Goal: Transaction & Acquisition: Download file/media

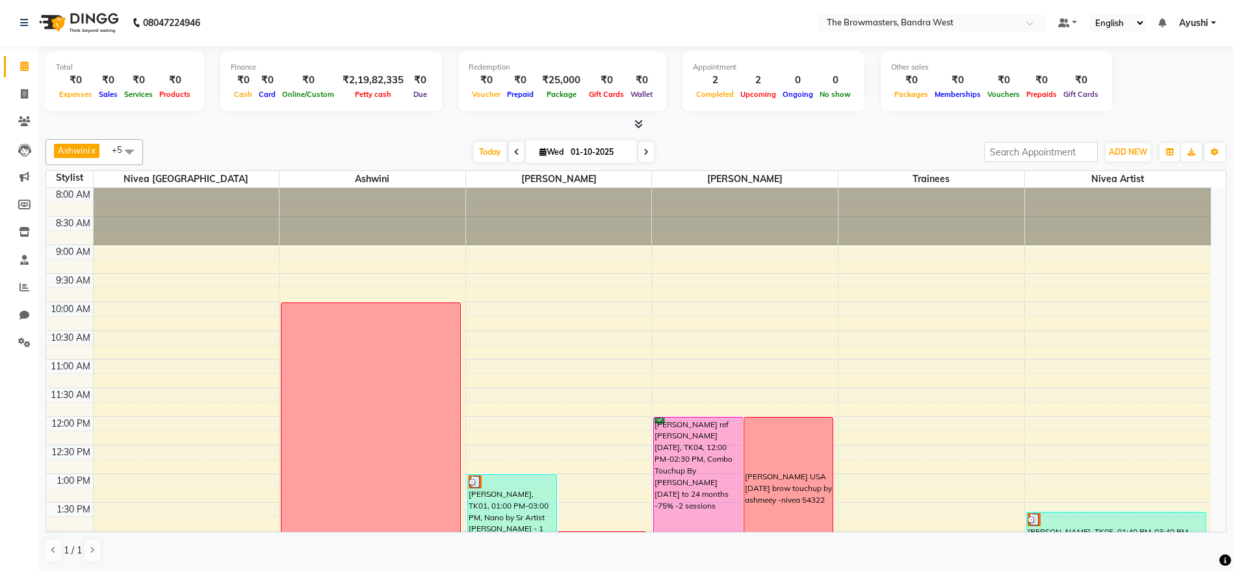
scroll to position [1, 0]
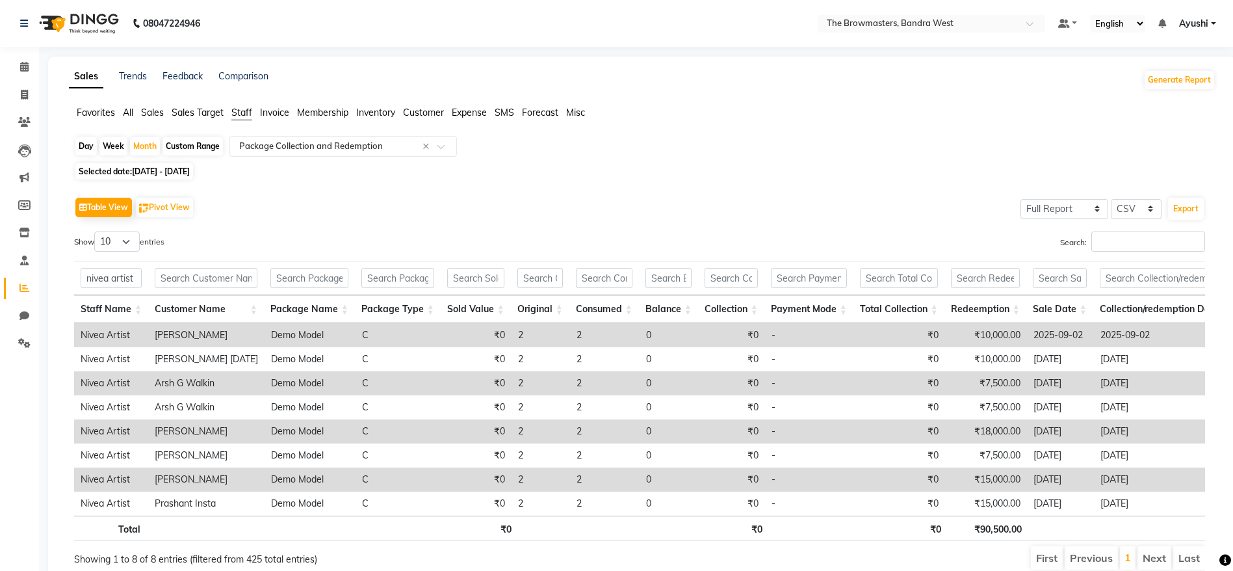
select select "full_report"
select select "csv"
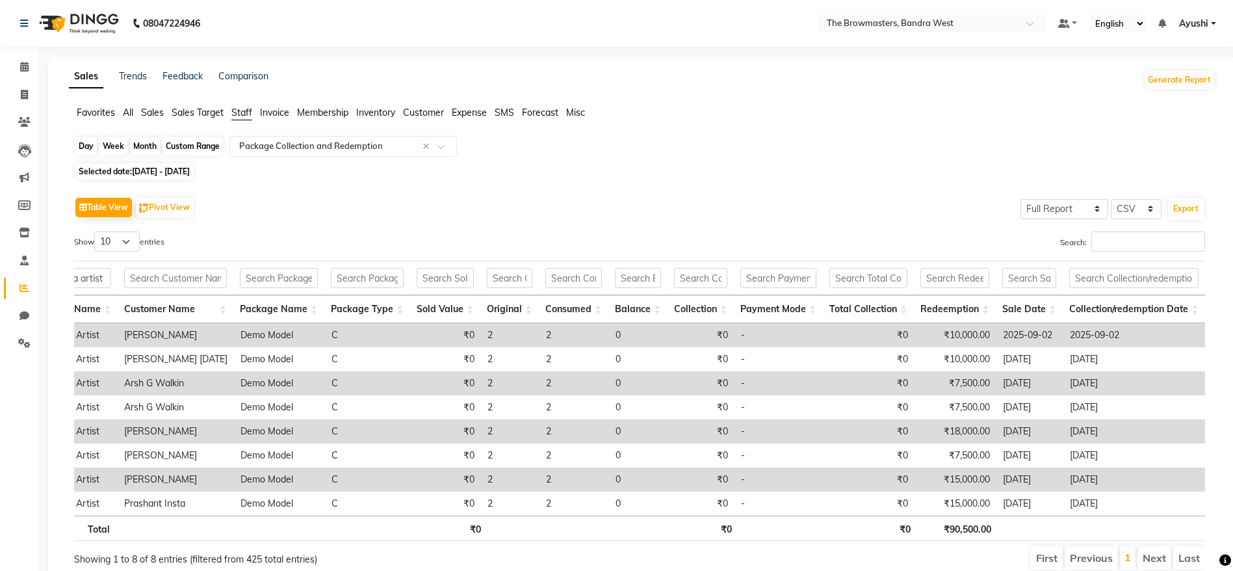
click at [155, 143] on div "Month" at bounding box center [145, 146] width 30 height 18
select select "9"
select select "2025"
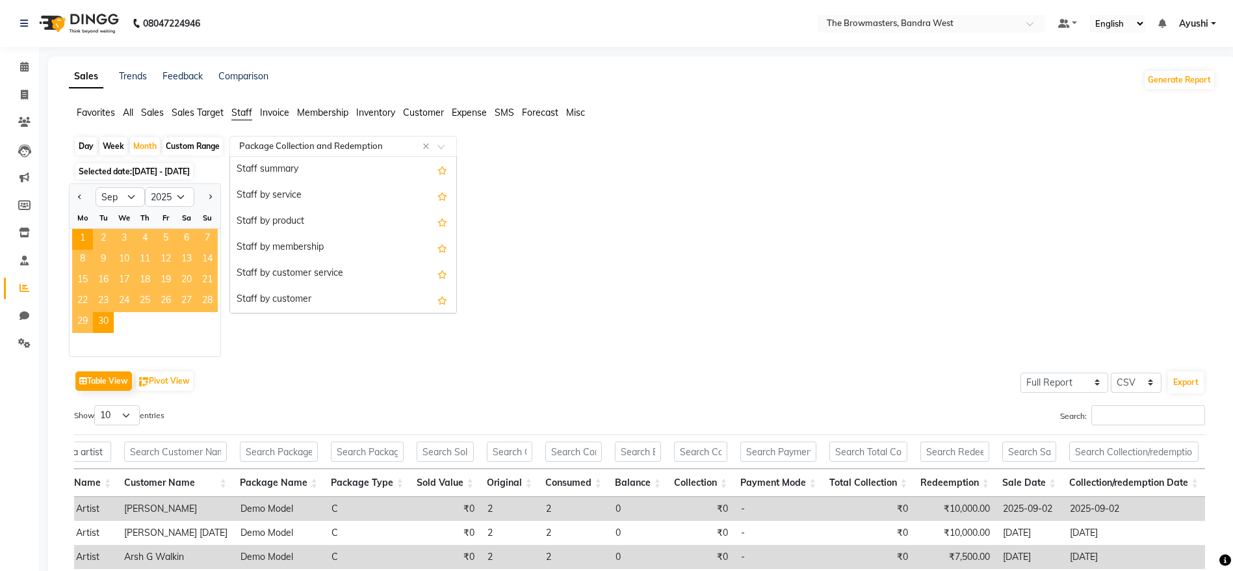
click at [283, 142] on input "text" at bounding box center [330, 146] width 187 height 13
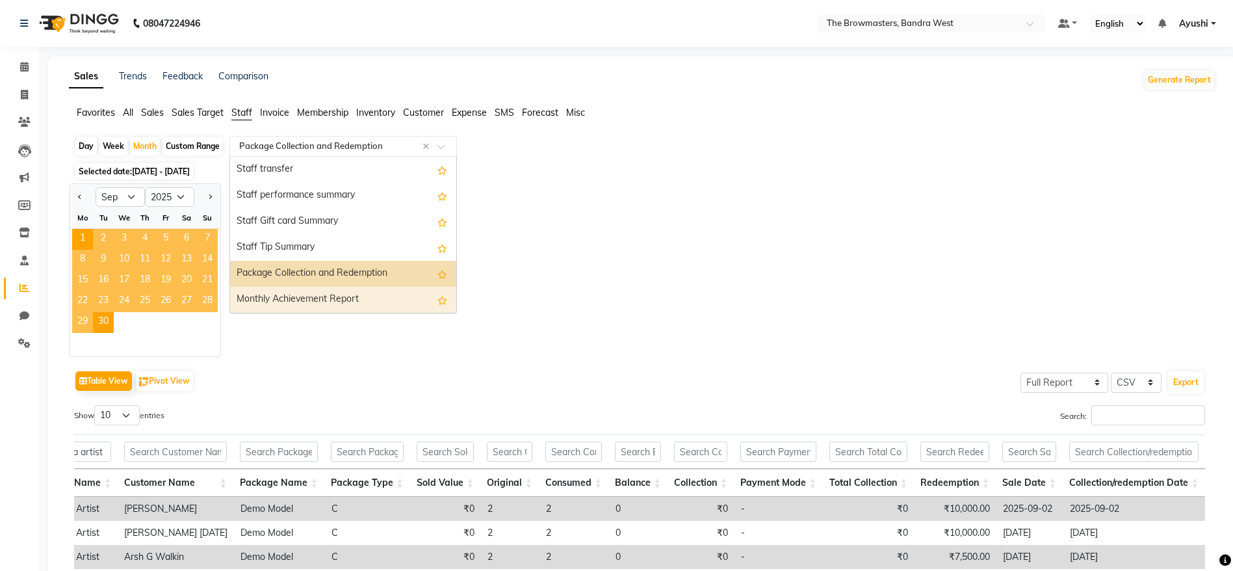
click at [565, 291] on div "Jan Feb Mar Apr May Jun Jul Aug Sep Oct Nov Dec 2015 2016 2017 2018 2019 2020 2…" at bounding box center [642, 270] width 1147 height 174
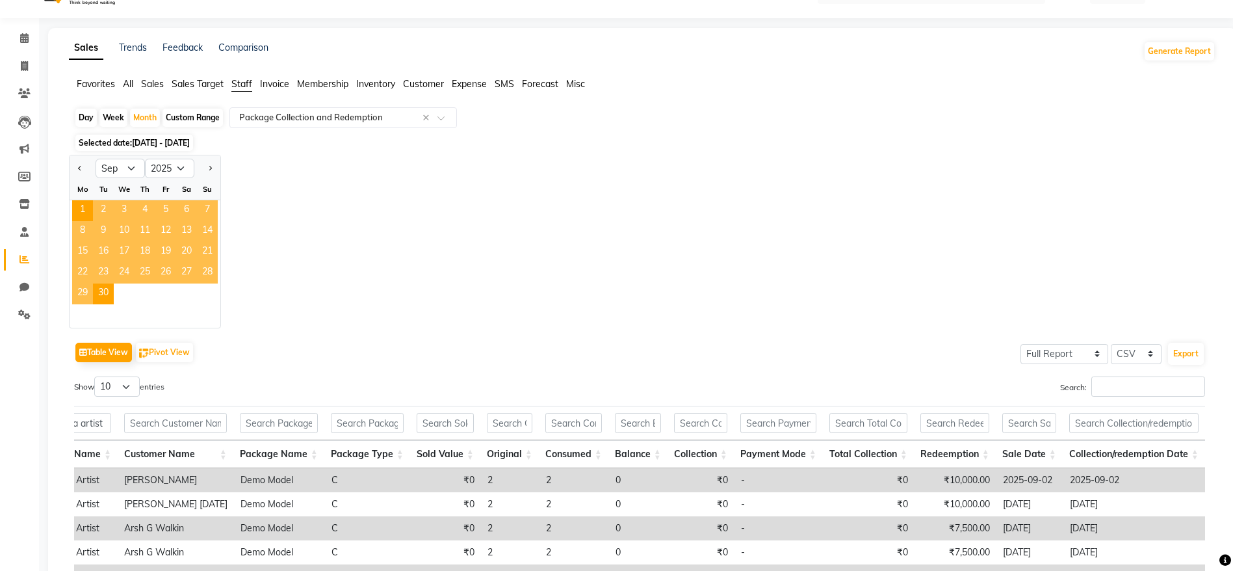
scroll to position [29, 0]
click at [79, 417] on input "nivea artist" at bounding box center [80, 422] width 61 height 20
drag, startPoint x: 79, startPoint y: 417, endPoint x: 96, endPoint y: 423, distance: 17.3
click at [96, 423] on input "nivea artist" at bounding box center [80, 422] width 61 height 20
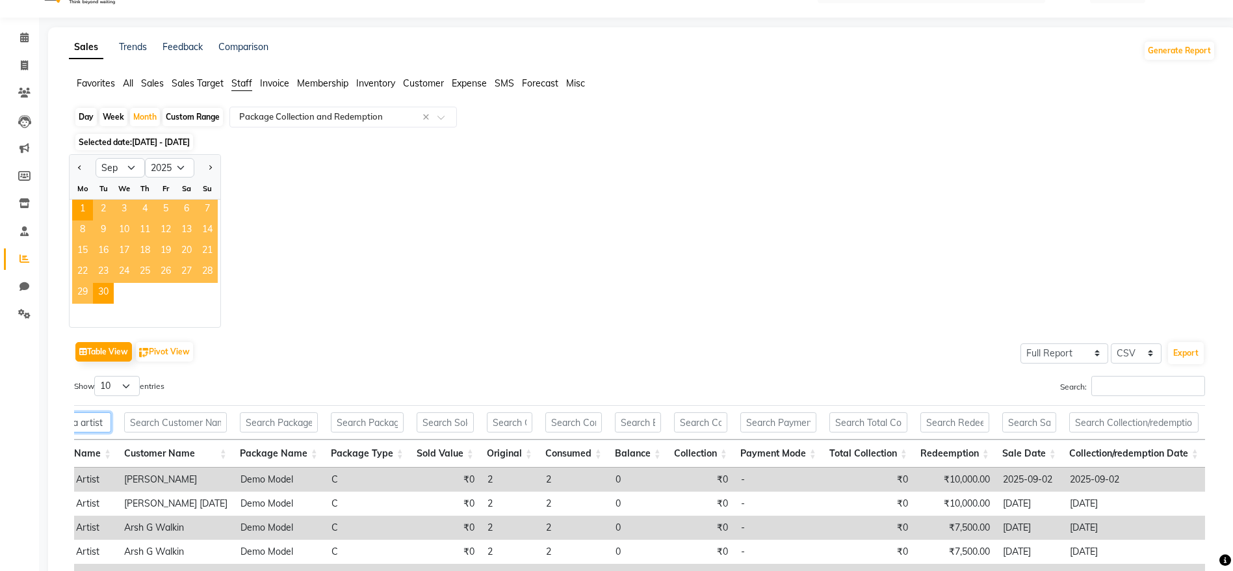
click at [96, 423] on input "nivea artist" at bounding box center [80, 422] width 61 height 20
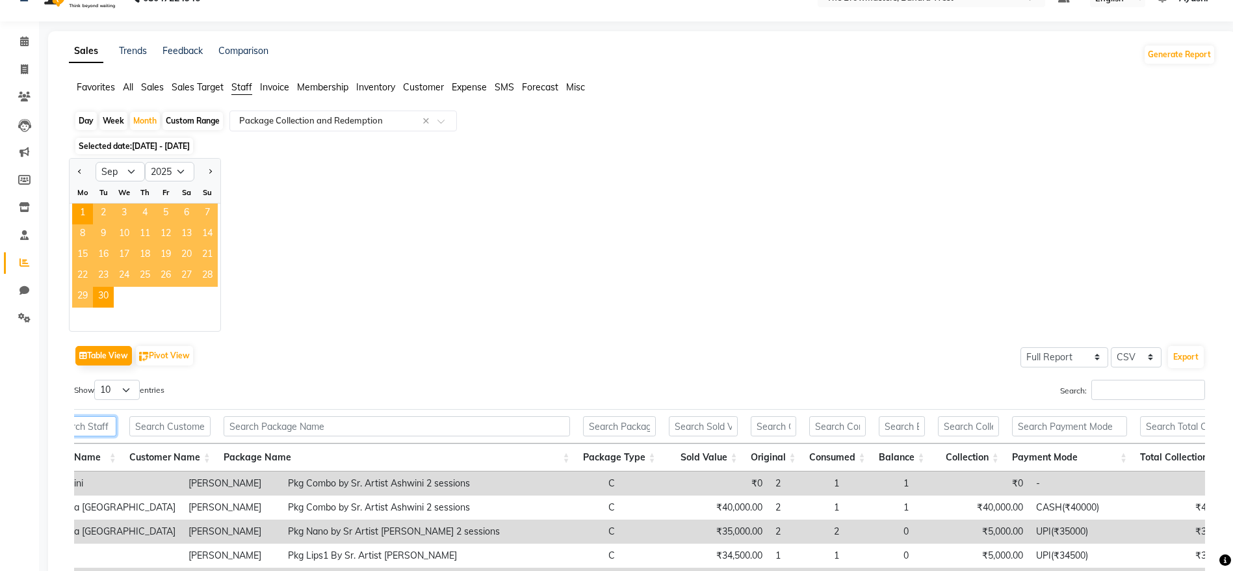
scroll to position [23, 0]
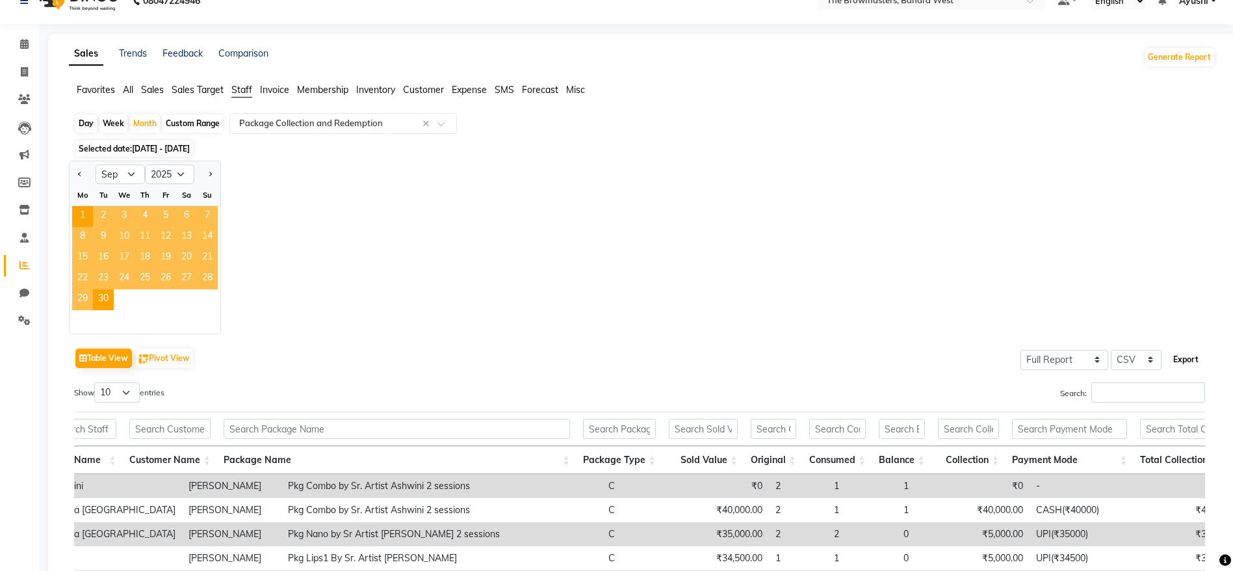
click at [1175, 357] on button "Export" at bounding box center [1186, 360] width 36 height 22
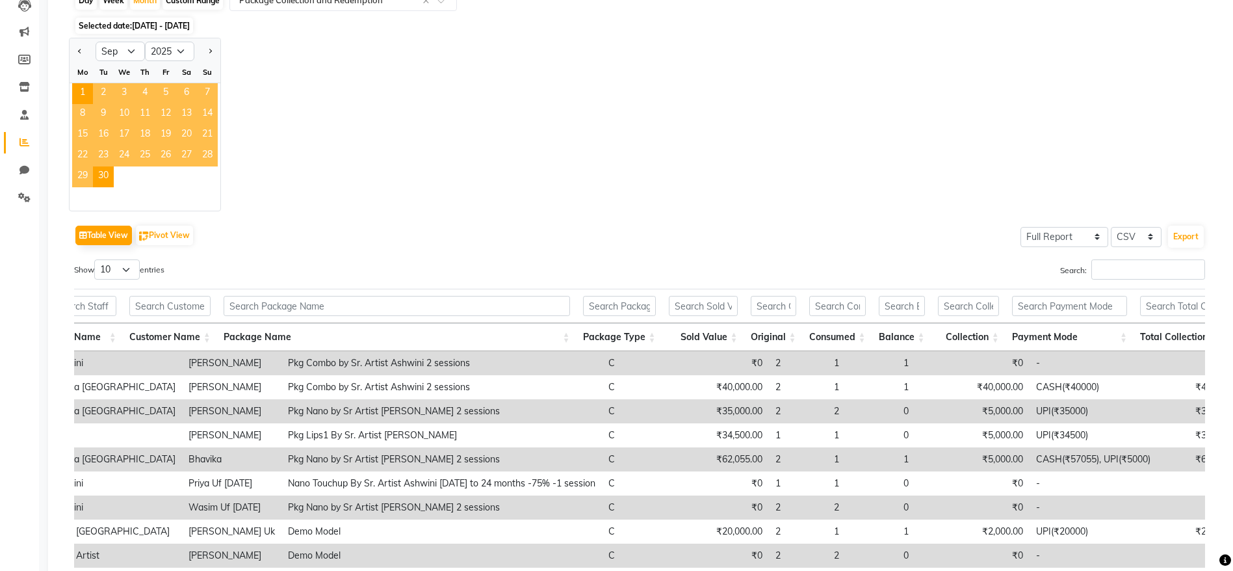
scroll to position [144, 0]
click at [1194, 236] on button "Export" at bounding box center [1186, 238] width 36 height 22
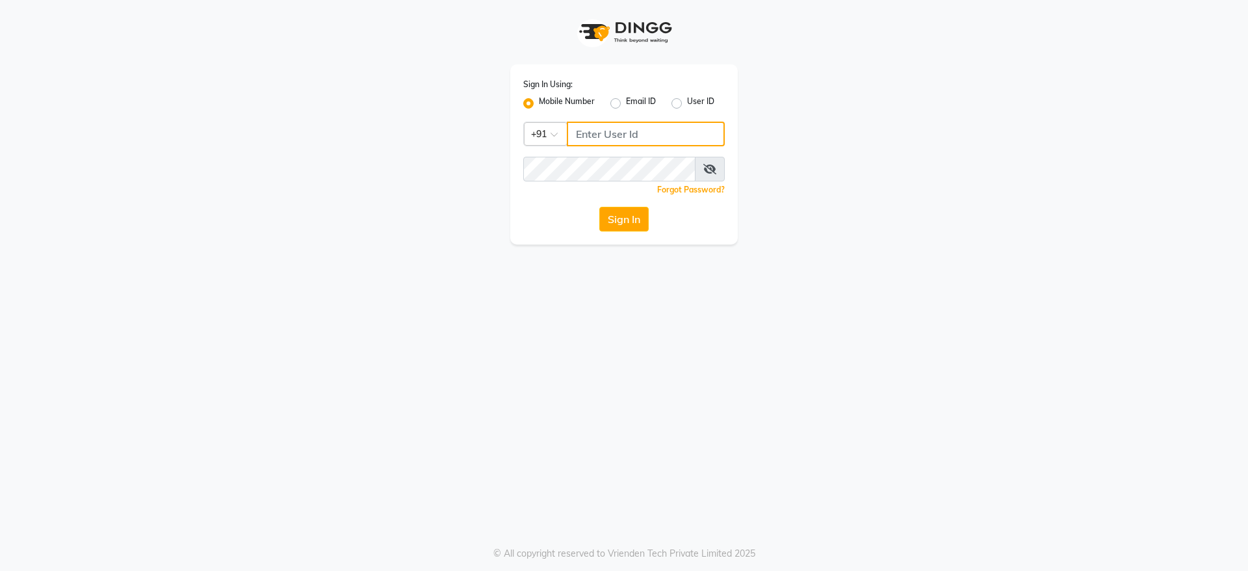
click at [606, 124] on input "Username" at bounding box center [646, 134] width 158 height 25
click at [601, 129] on input "9967763509" at bounding box center [646, 134] width 158 height 25
type input "9967763509"
click at [615, 216] on div "Sign In Using: Mobile Number Email ID User ID Country Code × +91 9967763509 Rem…" at bounding box center [624, 154] width 228 height 180
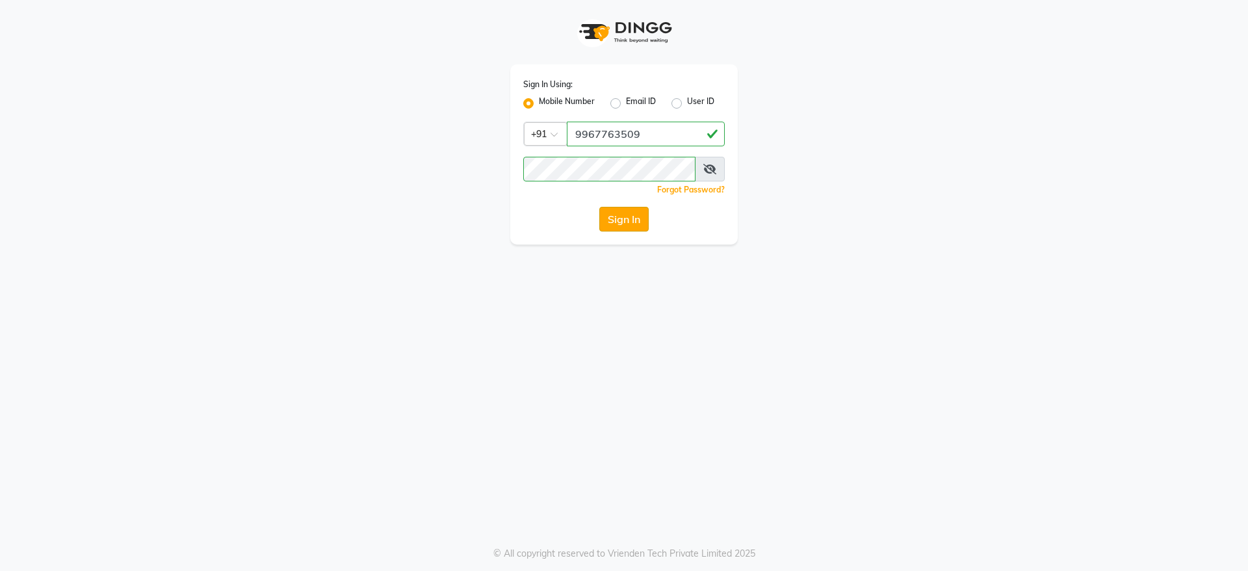
click at [633, 224] on button "Sign In" at bounding box center [624, 219] width 49 height 25
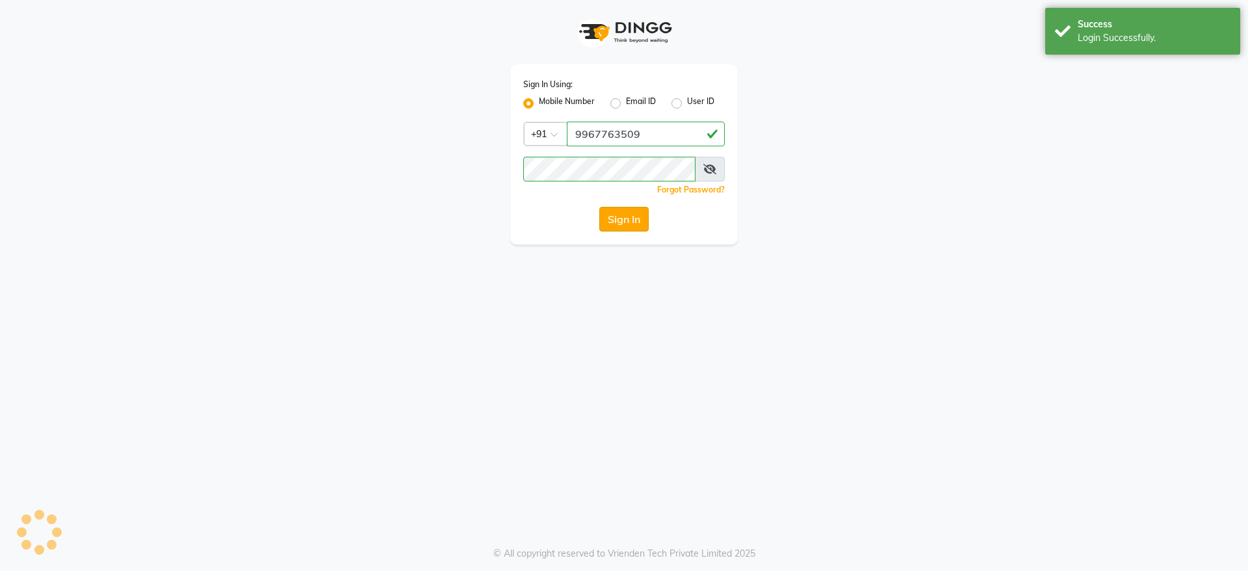
select select "6949"
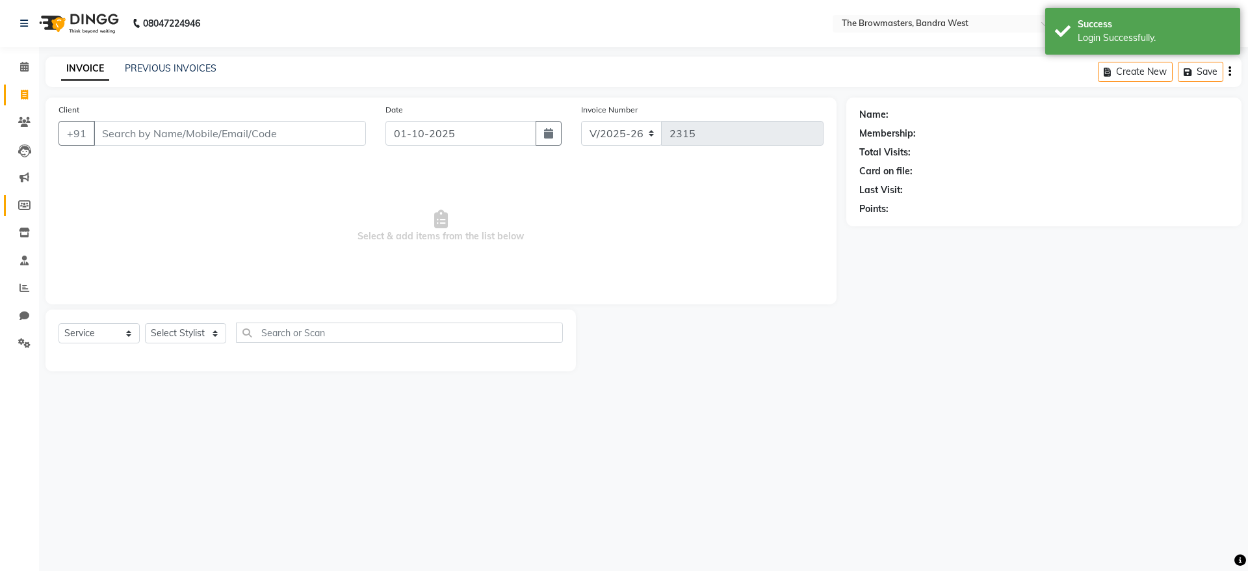
select select "package"
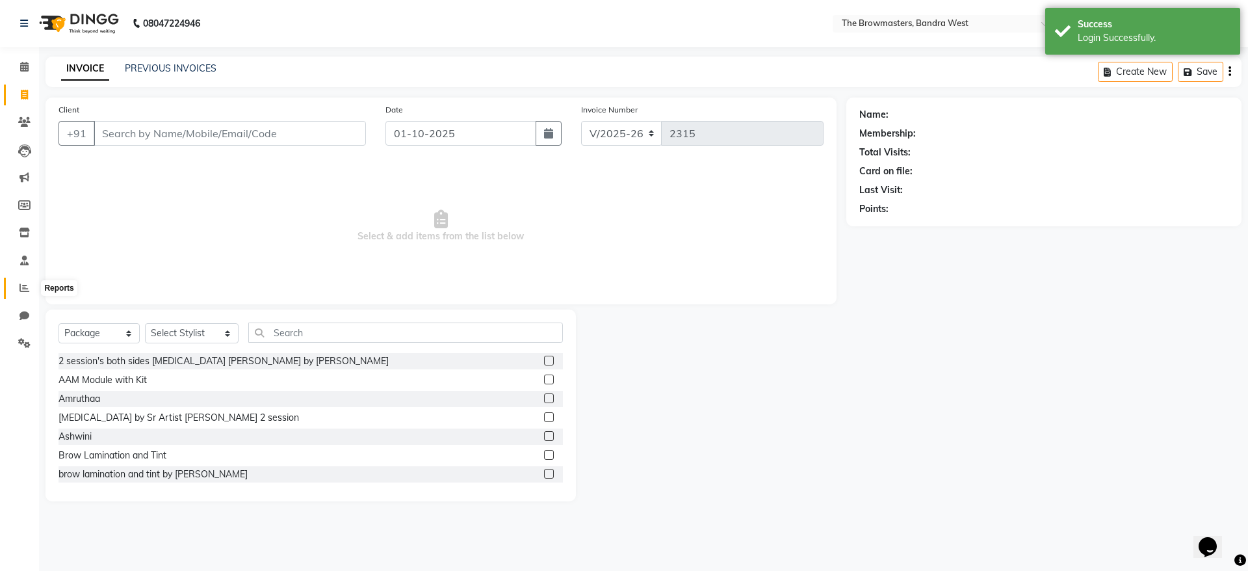
click at [28, 295] on span at bounding box center [24, 288] width 23 height 15
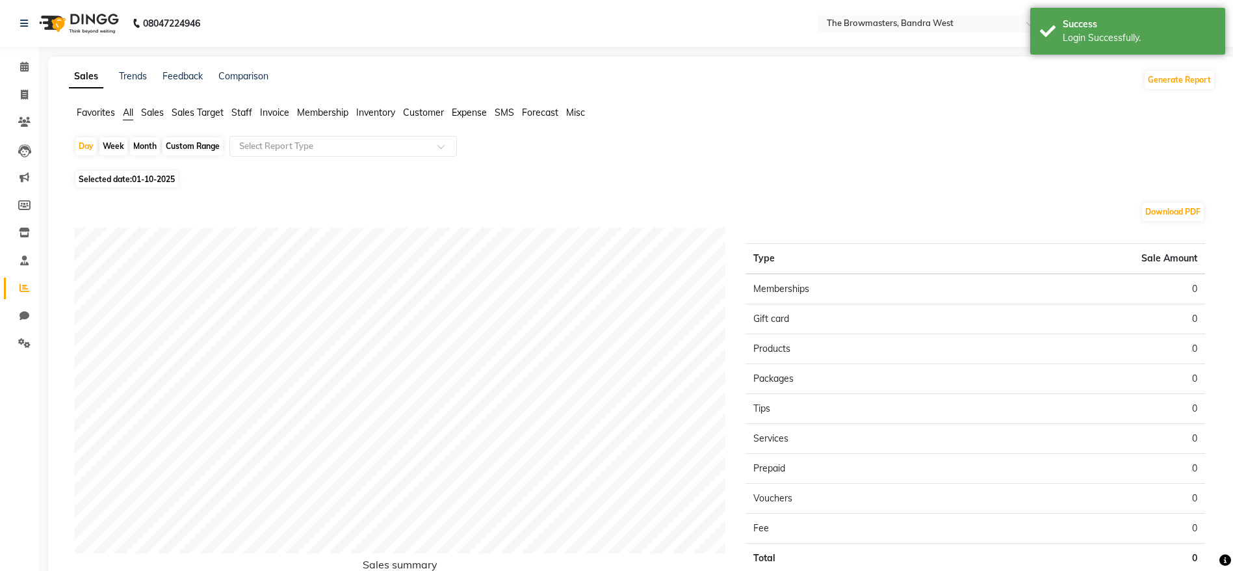
click at [243, 112] on span "Staff" at bounding box center [241, 113] width 21 height 12
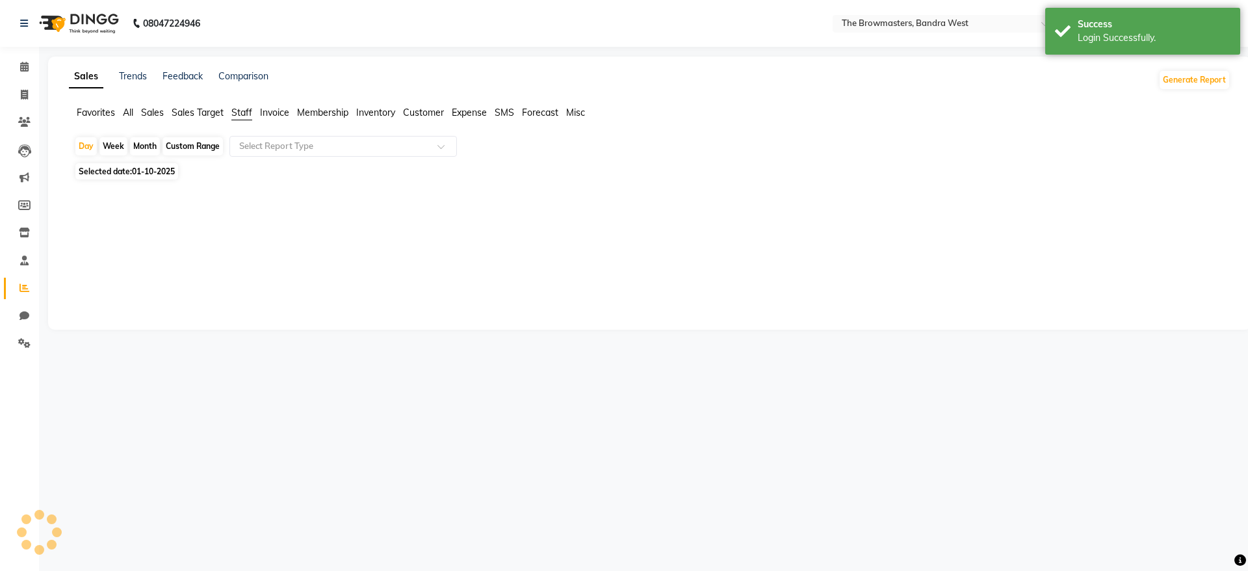
click at [138, 152] on div "Month" at bounding box center [145, 146] width 30 height 18
click at [144, 150] on div "Month" at bounding box center [145, 146] width 30 height 18
select select "10"
select select "2025"
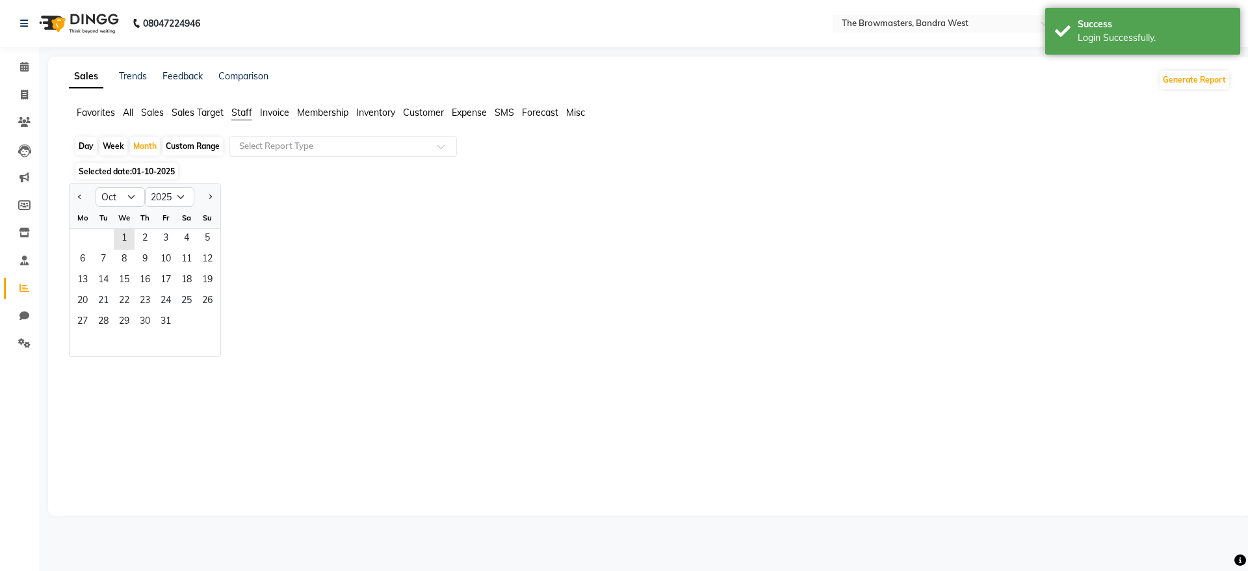
click at [73, 205] on div at bounding box center [83, 197] width 26 height 21
click at [74, 198] on div at bounding box center [83, 197] width 26 height 21
click at [73, 193] on div at bounding box center [83, 197] width 26 height 21
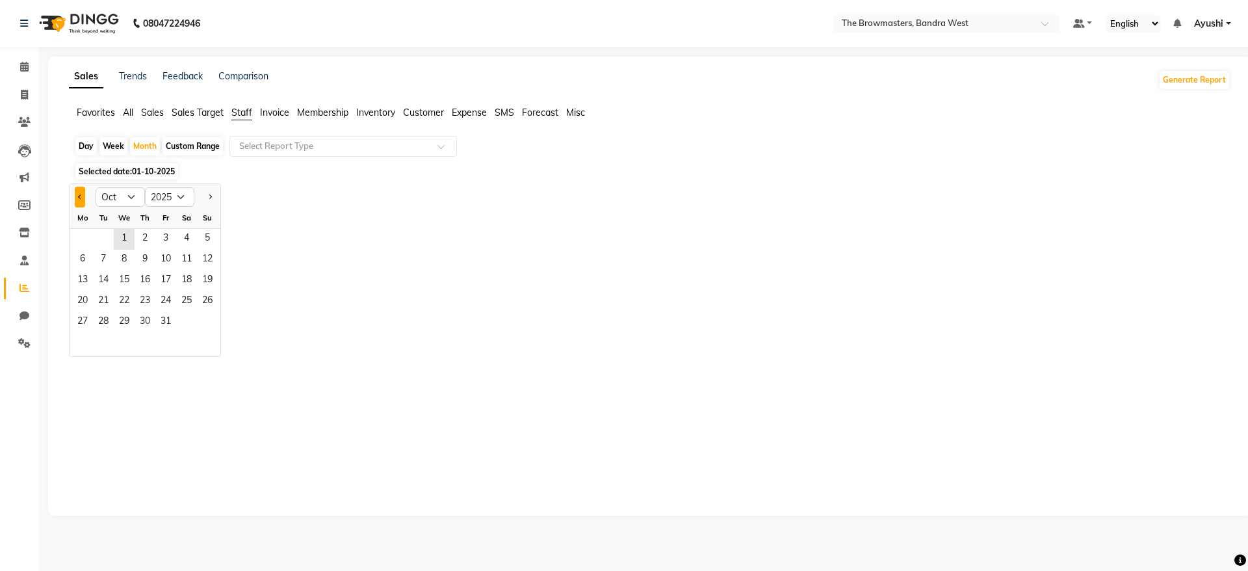
click at [79, 200] on button "Previous month" at bounding box center [80, 197] width 10 height 21
select select "9"
click at [91, 237] on span "1" at bounding box center [82, 239] width 21 height 21
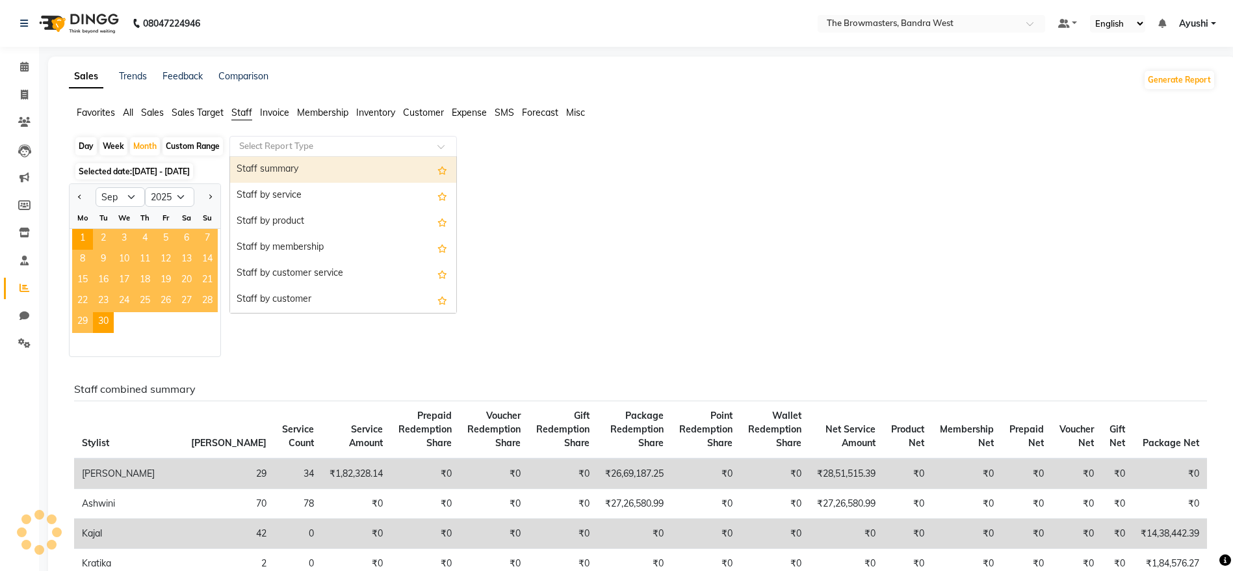
click at [358, 156] on ng-select "Select Report Type Staff summary Staff by service Staff by product Staff by mem…" at bounding box center [344, 146] width 228 height 21
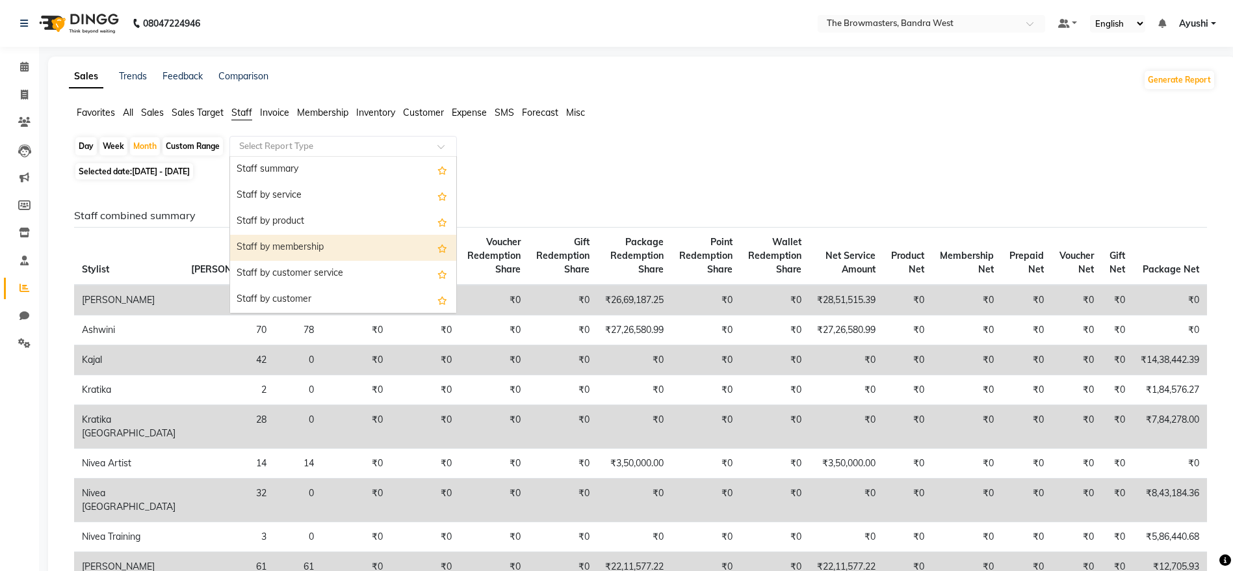
scroll to position [468, 0]
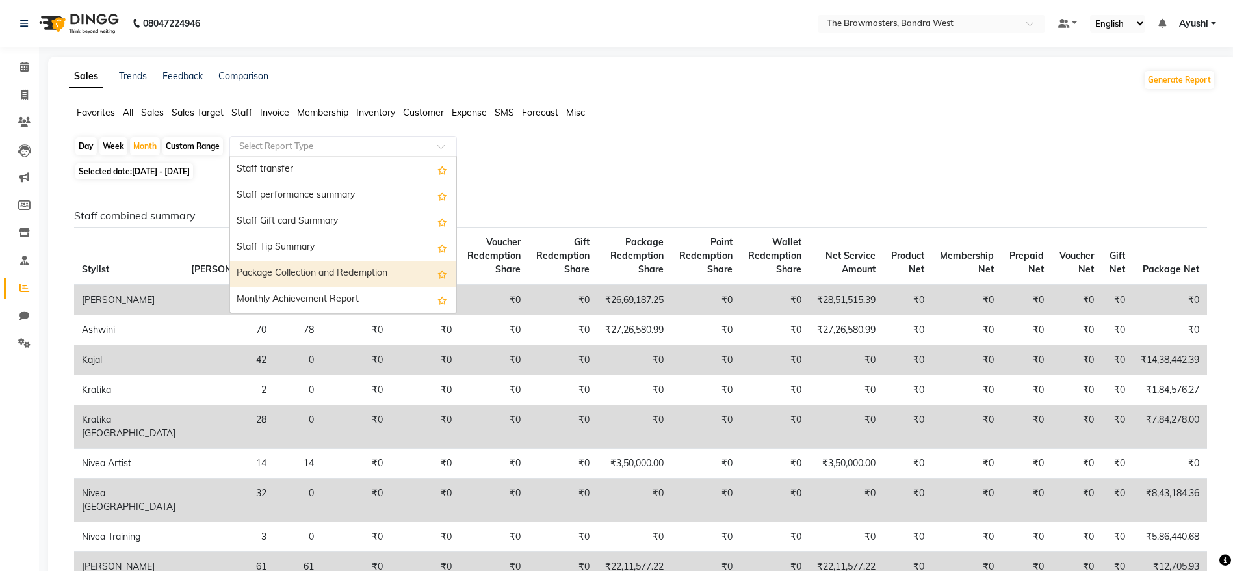
click at [363, 272] on div "Package Collection and Redemption" at bounding box center [343, 274] width 226 height 26
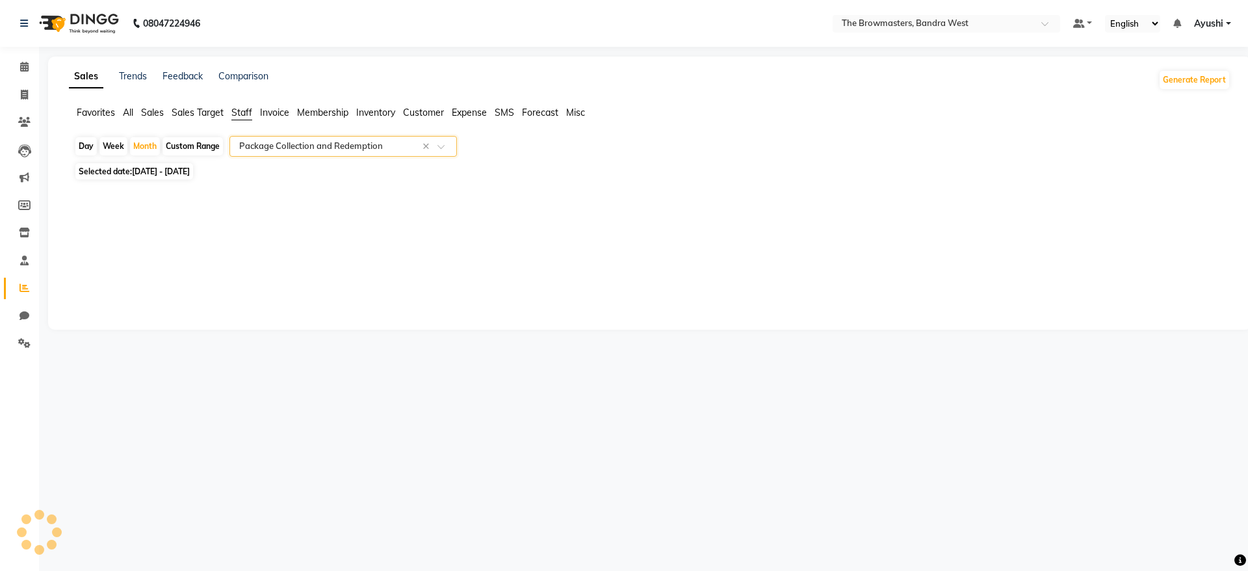
select select "full_report"
select select "csv"
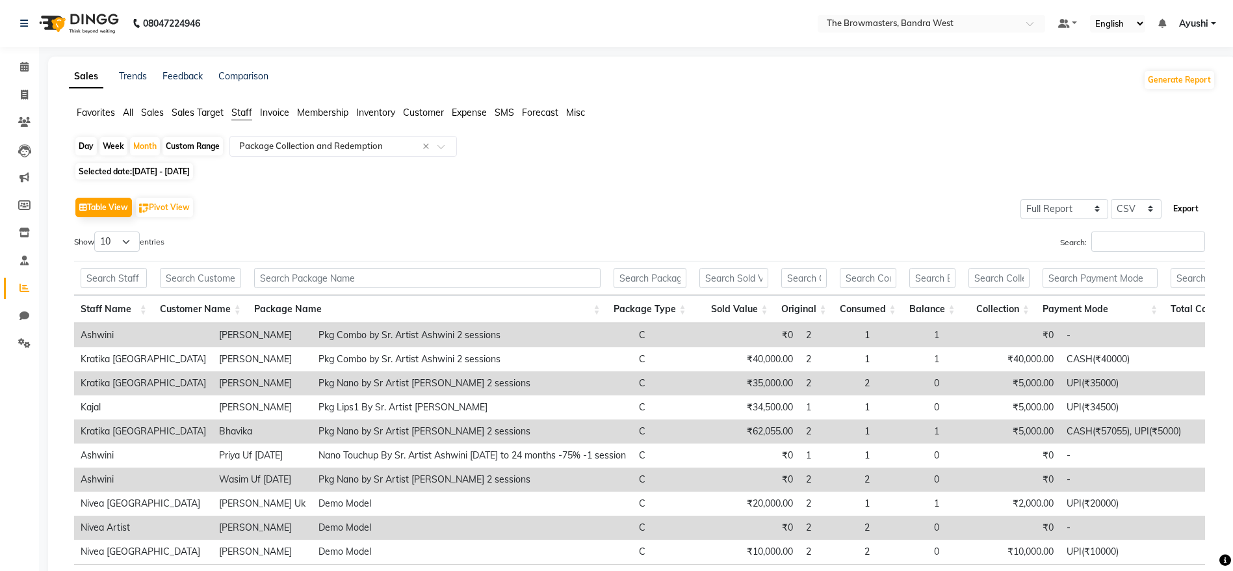
click at [1203, 210] on button "Export" at bounding box center [1186, 209] width 36 height 22
